Goal: Task Accomplishment & Management: Use online tool/utility

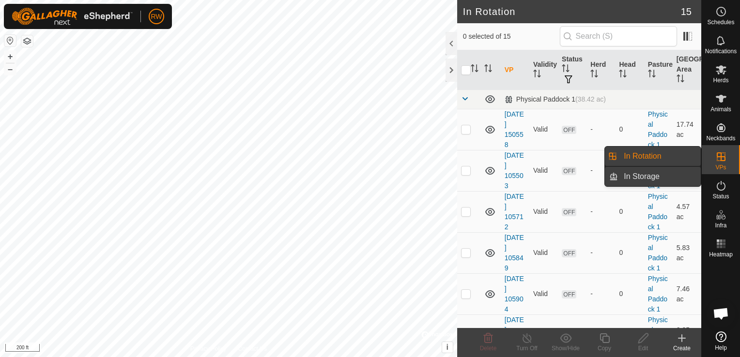
click at [653, 180] on link "In Storage" at bounding box center [659, 176] width 83 height 19
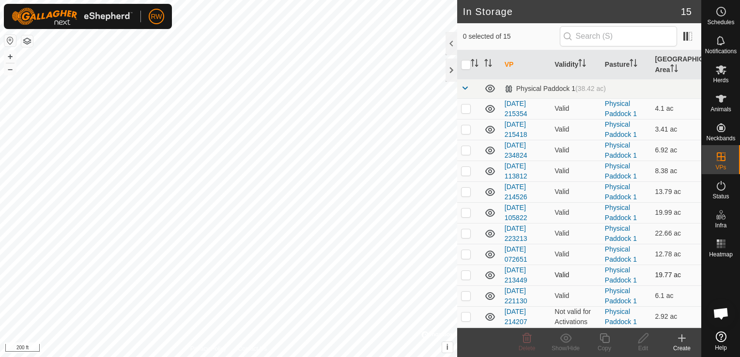
scroll to position [100, 0]
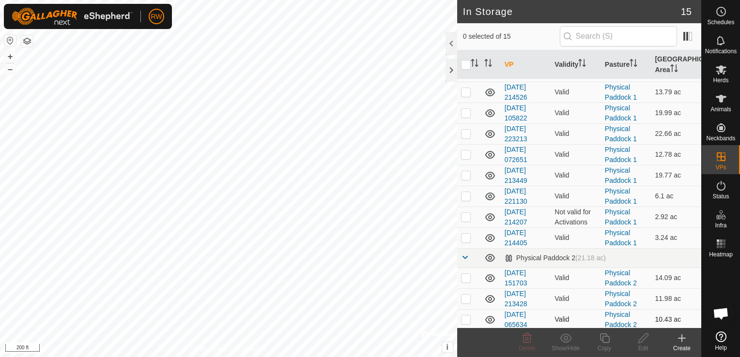
click at [466, 318] on p-checkbox at bounding box center [466, 320] width 10 height 8
checkbox input "true"
click at [465, 296] on p-checkbox at bounding box center [466, 299] width 10 height 8
checkbox input "true"
click at [465, 278] on p-checkbox at bounding box center [466, 278] width 10 height 8
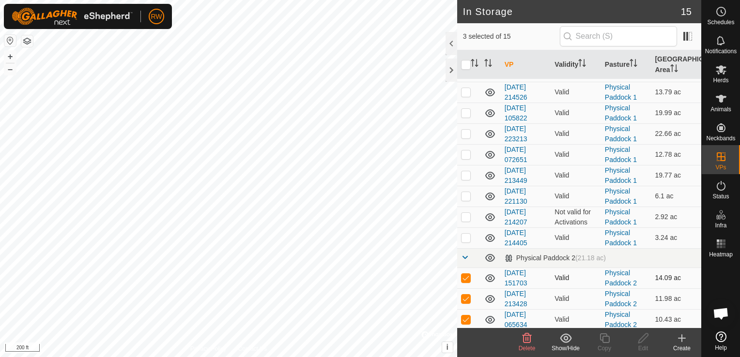
click at [465, 278] on p-checkbox at bounding box center [466, 278] width 10 height 8
click at [465, 286] on td at bounding box center [468, 278] width 23 height 21
checkbox input "true"
click at [465, 295] on p-checkbox at bounding box center [466, 299] width 10 height 8
checkbox input "false"
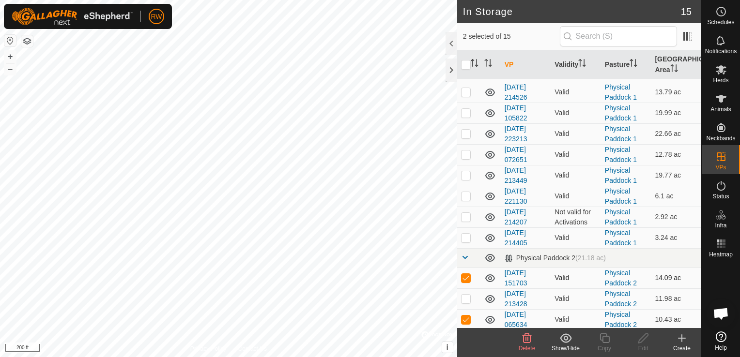
click at [466, 279] on p-checkbox at bounding box center [466, 278] width 10 height 8
checkbox input "false"
click at [466, 318] on p-checkbox at bounding box center [466, 320] width 10 height 8
checkbox input "false"
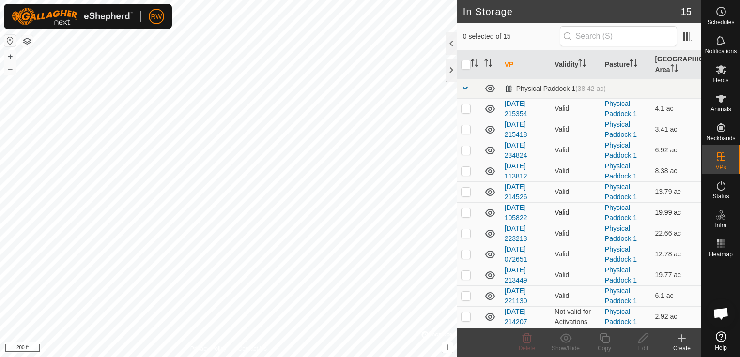
scroll to position [0, 0]
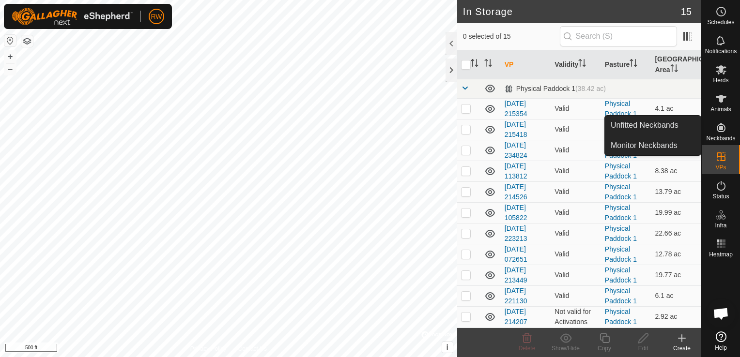
click at [677, 341] on icon at bounding box center [682, 339] width 12 height 12
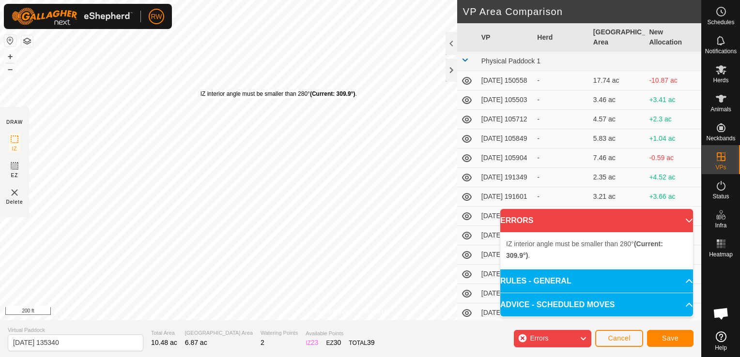
drag, startPoint x: 498, startPoint y: 279, endPoint x: 437, endPoint y: 339, distance: 84.9
click at [437, 339] on section "Virtual Paddock [DATE] 135340 Total Area 10.48 ac Grazing Area 6.87 ac Watering…" at bounding box center [350, 338] width 701 height 37
click at [612, 339] on span "Cancel" at bounding box center [618, 338] width 23 height 8
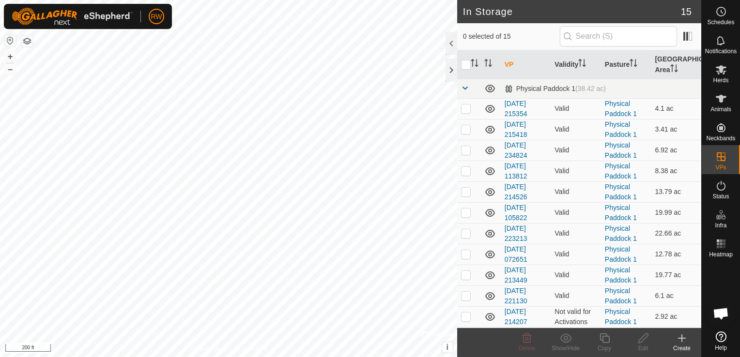
click at [683, 340] on icon at bounding box center [682, 339] width 12 height 12
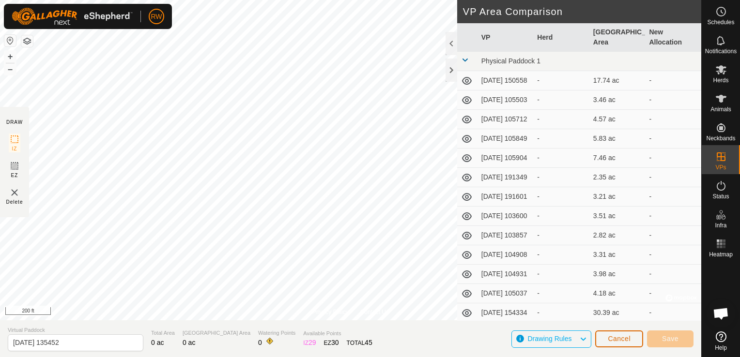
click at [622, 341] on span "Cancel" at bounding box center [618, 339] width 23 height 8
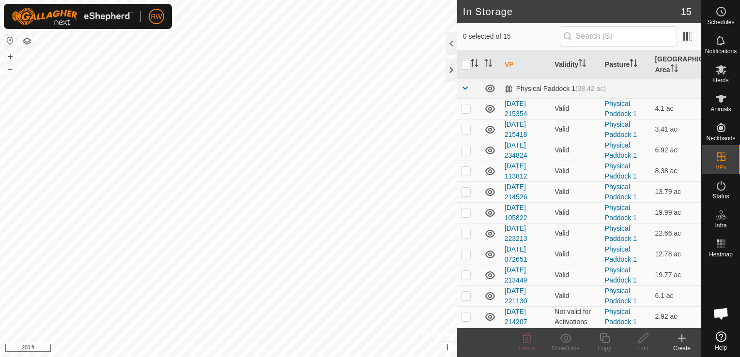
click at [685, 342] on icon at bounding box center [682, 339] width 12 height 12
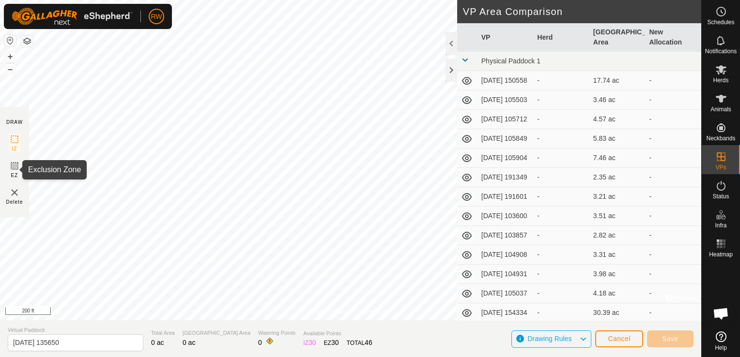
click at [18, 169] on rect at bounding box center [15, 166] width 8 height 8
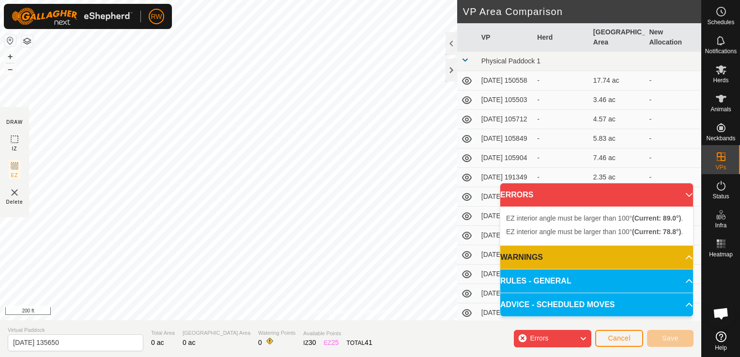
click at [550, 340] on span "Errors" at bounding box center [543, 339] width 26 height 13
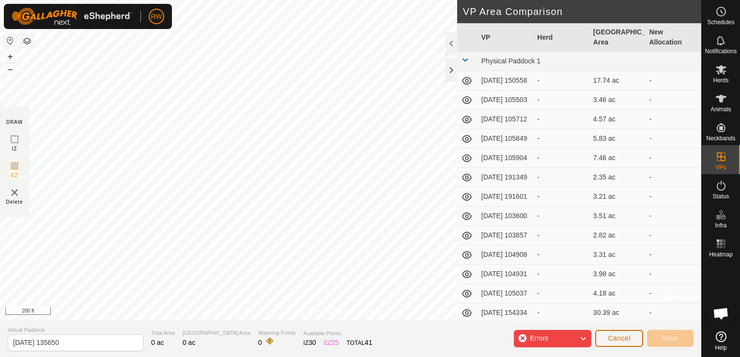
click at [626, 342] on span "Cancel" at bounding box center [618, 338] width 23 height 8
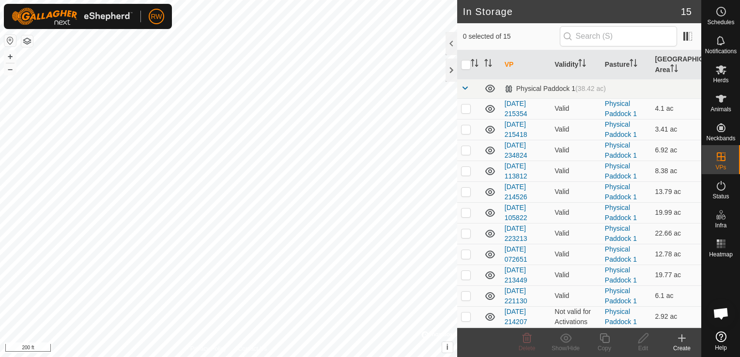
click at [678, 339] on icon at bounding box center [682, 339] width 12 height 12
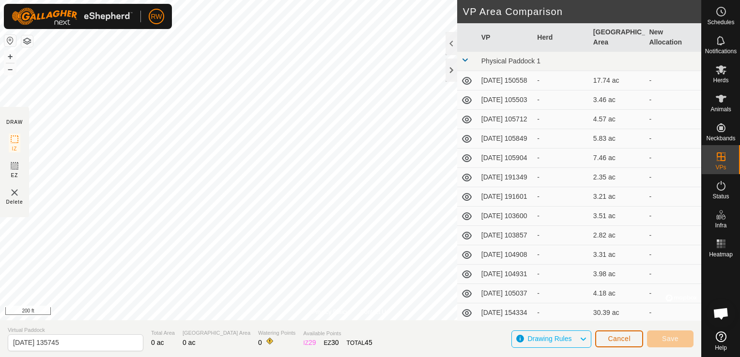
click at [606, 339] on button "Cancel" at bounding box center [619, 339] width 48 height 17
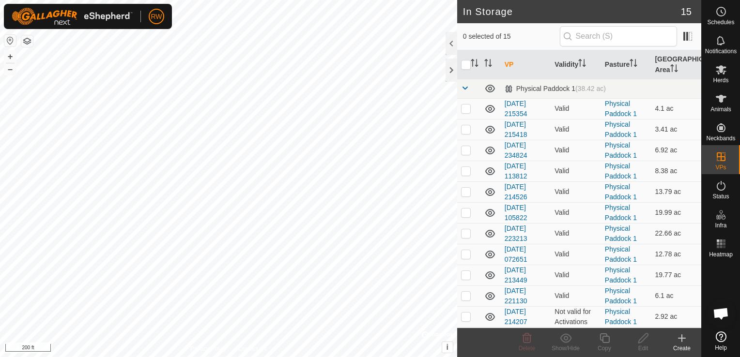
click at [682, 342] on icon at bounding box center [682, 339] width 12 height 12
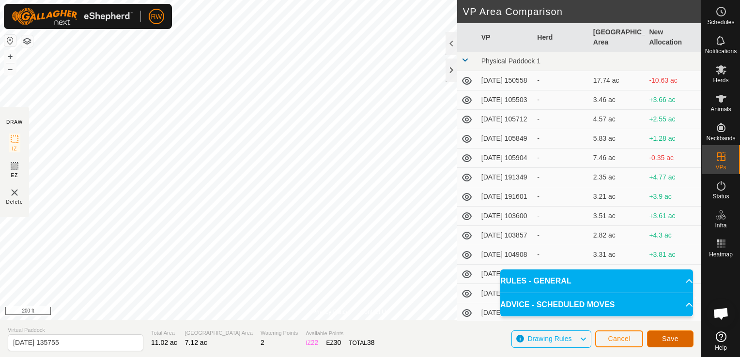
click at [664, 343] on span "Save" at bounding box center [670, 339] width 16 height 8
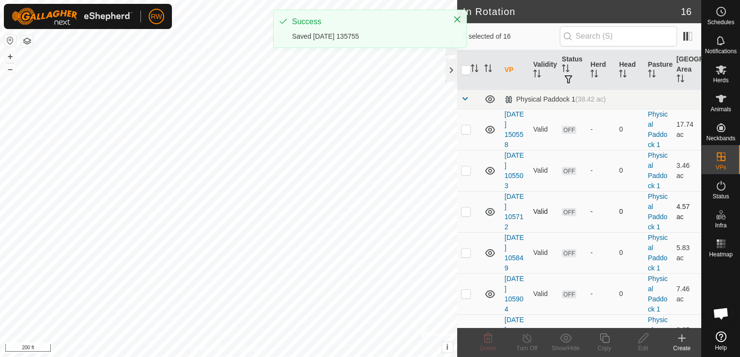
checkbox input "true"
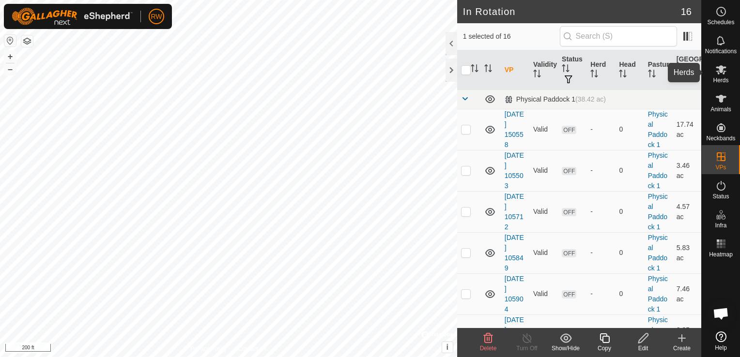
click at [722, 67] on icon at bounding box center [720, 69] width 11 height 9
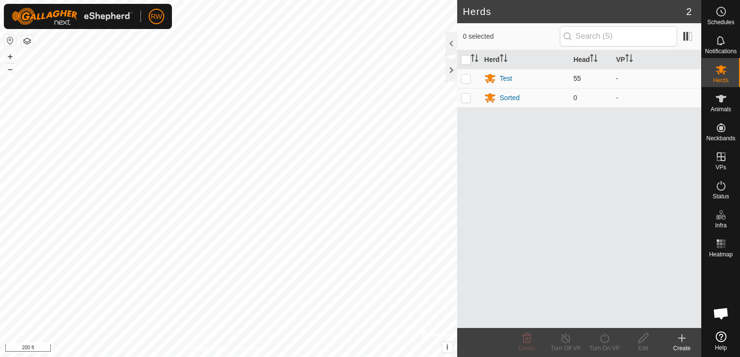
click at [466, 76] on p-checkbox at bounding box center [466, 79] width 10 height 8
checkbox input "true"
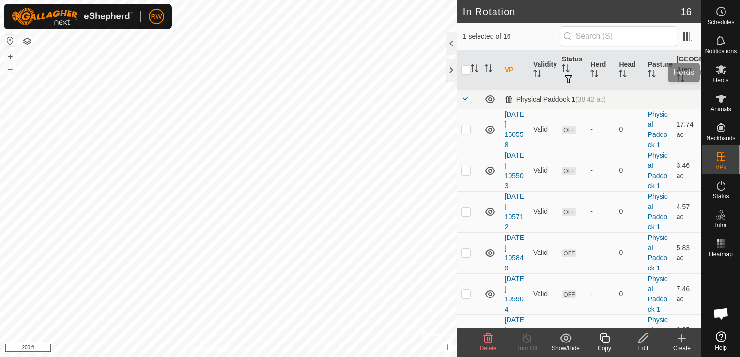
click at [722, 75] on icon at bounding box center [721, 70] width 12 height 12
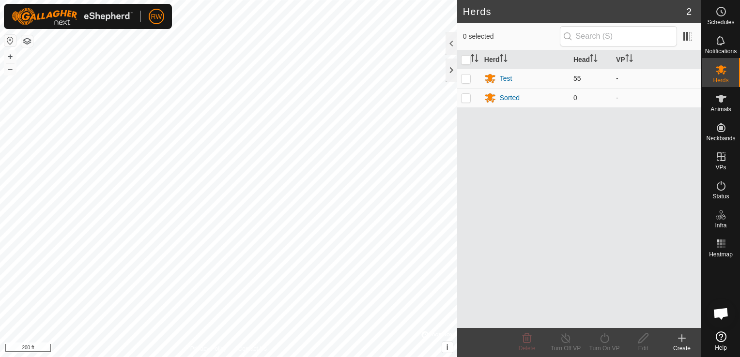
click at [465, 79] on p-checkbox at bounding box center [466, 79] width 10 height 8
checkbox input "true"
click at [603, 340] on icon at bounding box center [604, 339] width 12 height 12
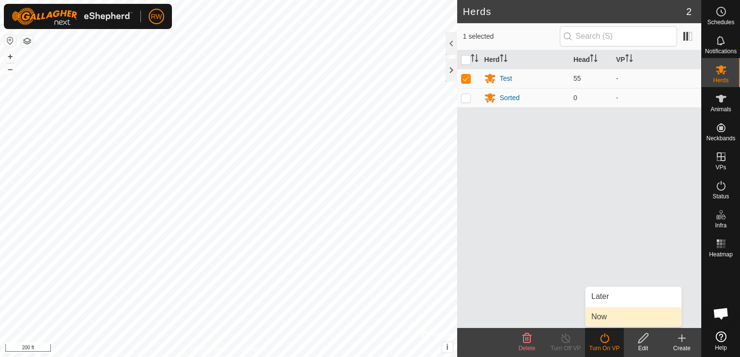
click at [596, 312] on link "Now" at bounding box center [633, 316] width 96 height 19
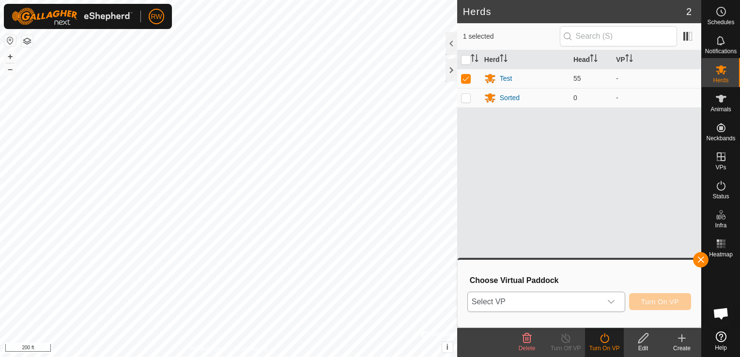
click at [574, 304] on span "Select VP" at bounding box center [535, 301] width 134 height 19
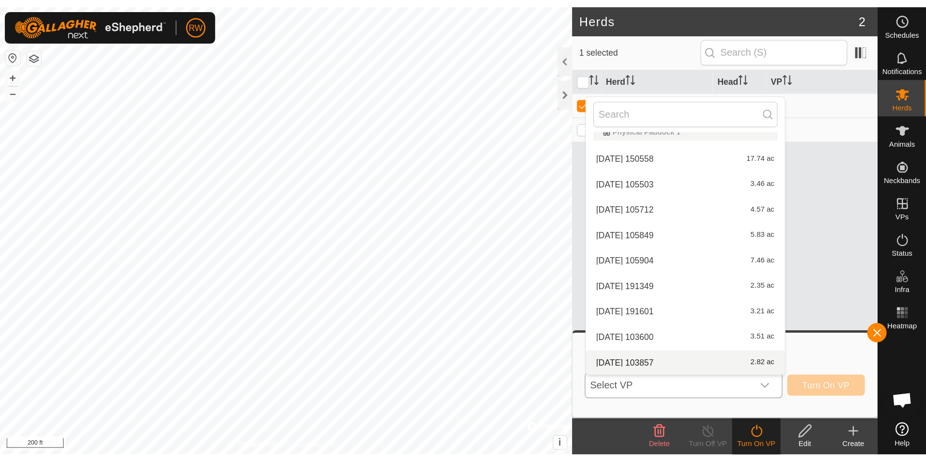
scroll to position [175, 0]
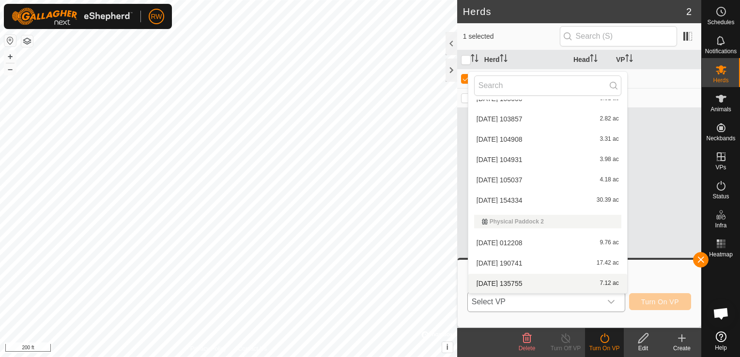
click at [540, 284] on li "[DATE] 135755 7.12 ac" at bounding box center [547, 283] width 159 height 19
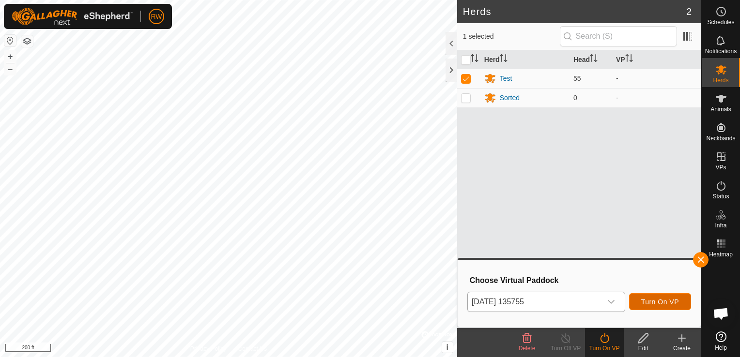
click at [671, 303] on span "Turn On VP" at bounding box center [660, 302] width 38 height 8
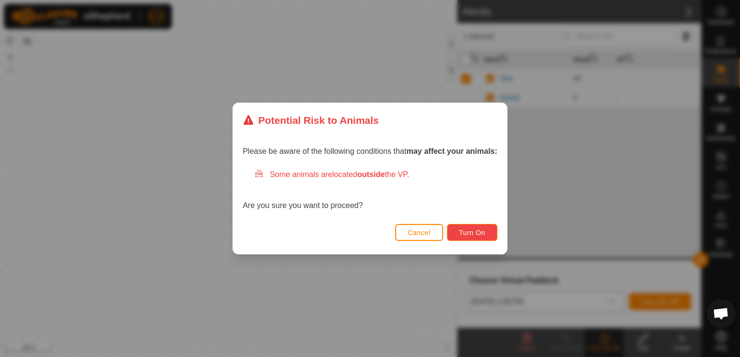
click at [464, 229] on span "Turn On" at bounding box center [472, 233] width 26 height 8
